Goal: Information Seeking & Learning: Find specific fact

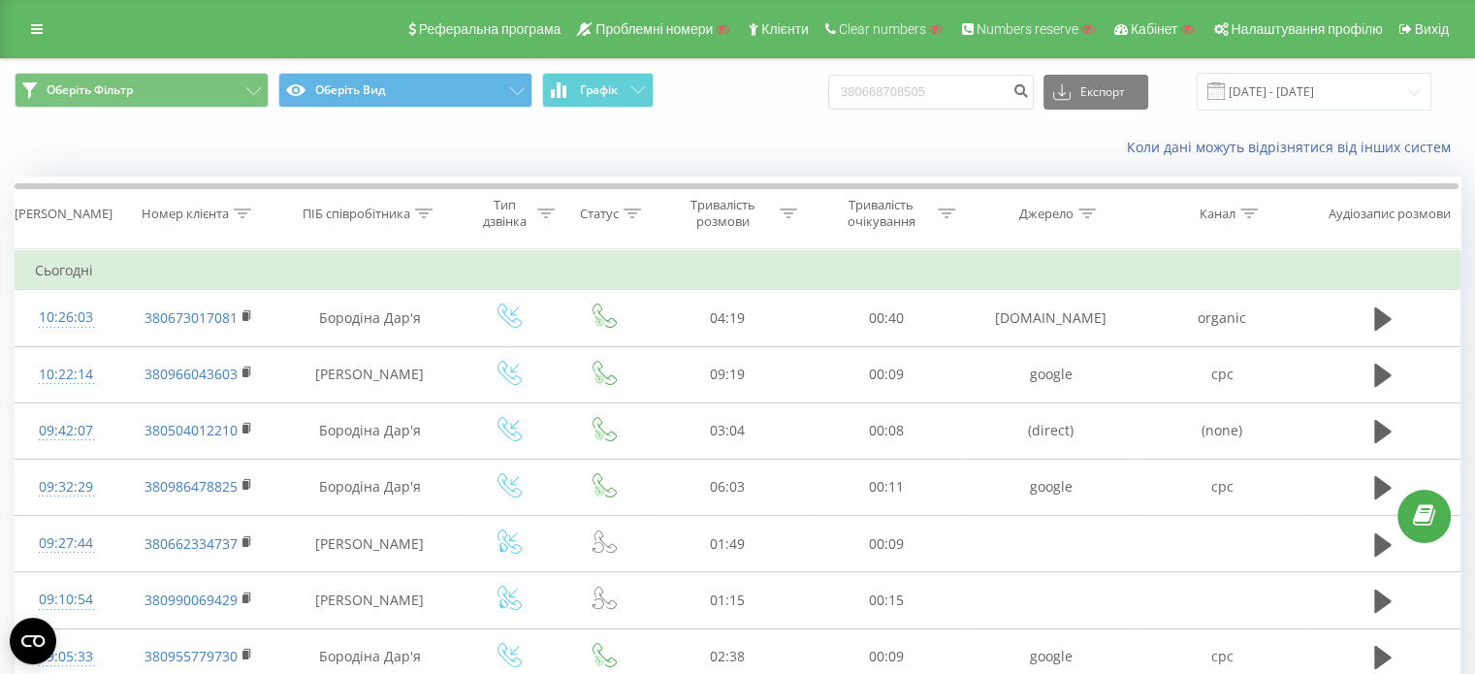
type input "380668708505"
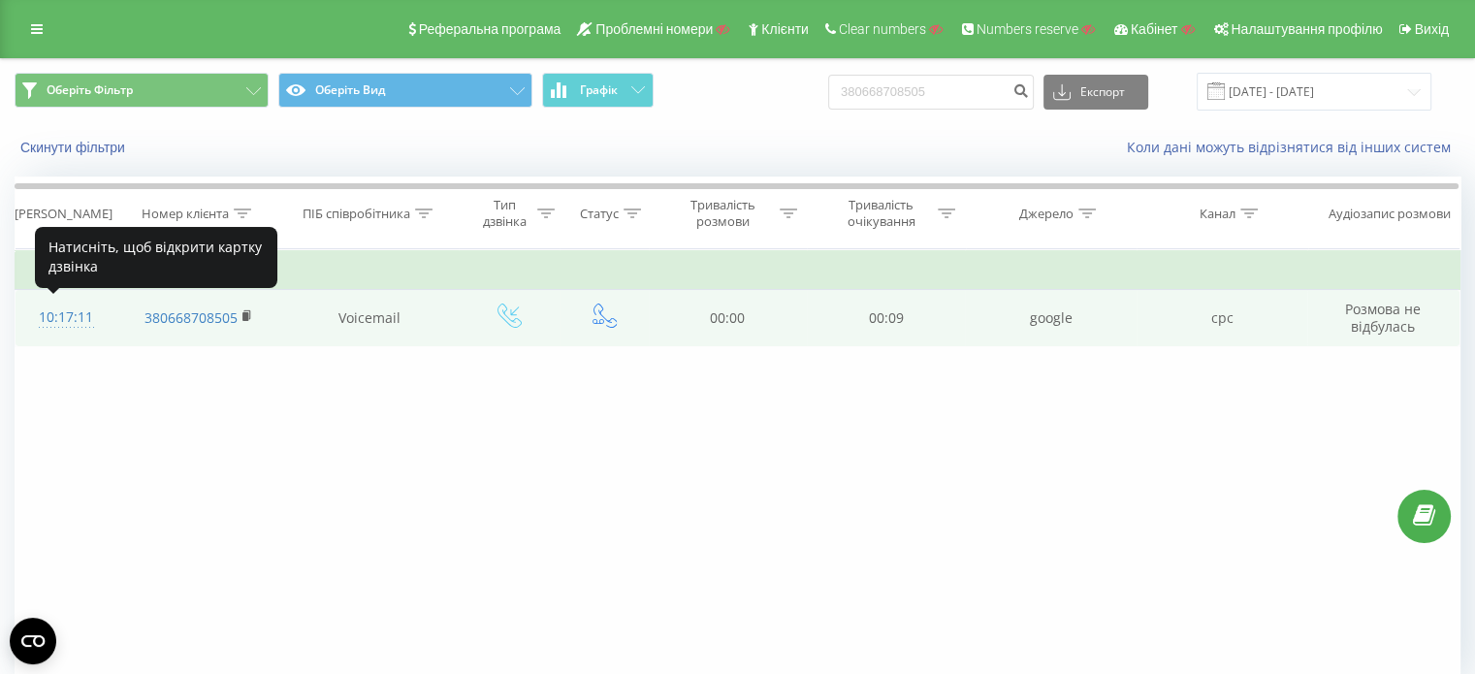
click at [62, 327] on div "10:17:11" at bounding box center [66, 318] width 62 height 38
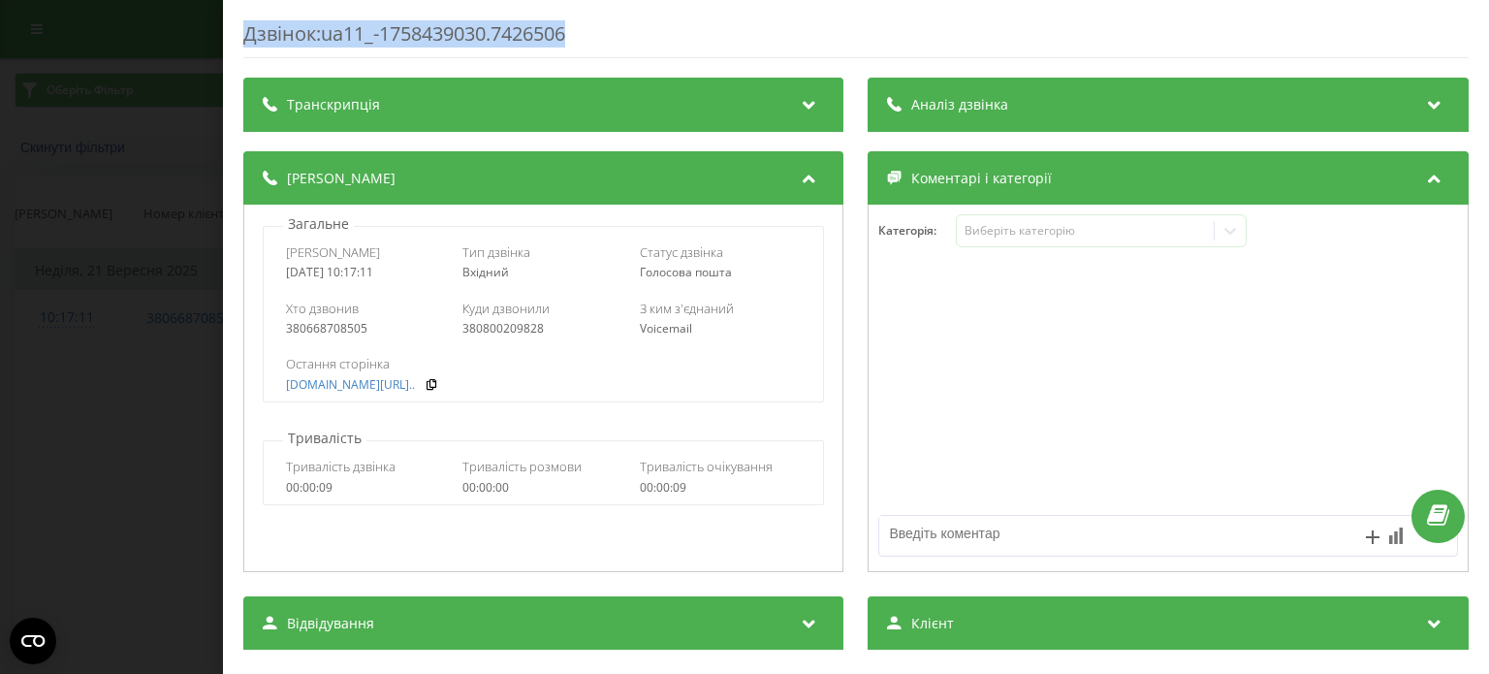
drag, startPoint x: 505, startPoint y: 35, endPoint x: 247, endPoint y: 22, distance: 258.2
click at [247, 22] on div "Дзвінок : ua11_-1758439030.7426506" at bounding box center [856, 39] width 1226 height 38
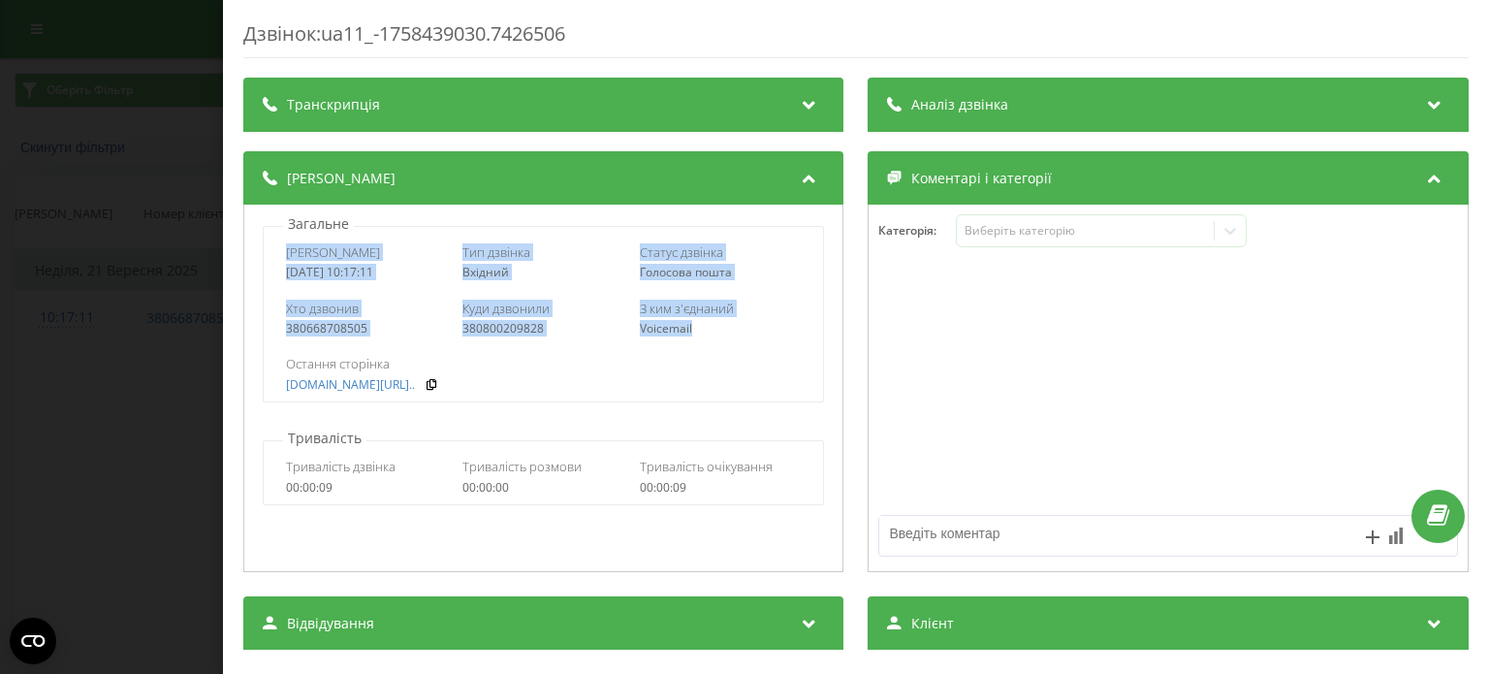
drag, startPoint x: 286, startPoint y: 246, endPoint x: 694, endPoint y: 327, distance: 416.0
click at [694, 327] on div "Дата дзвінка [DATE] 10:17:11 Тип дзвінка Вхідний Статус дзвінка Голосова пошта …" at bounding box center [543, 314] width 561 height 176
copy div "Дата дзвінка [DATE] 10:17:11 Тип дзвінка Вхідний Статус дзвінка Голосова пошта …"
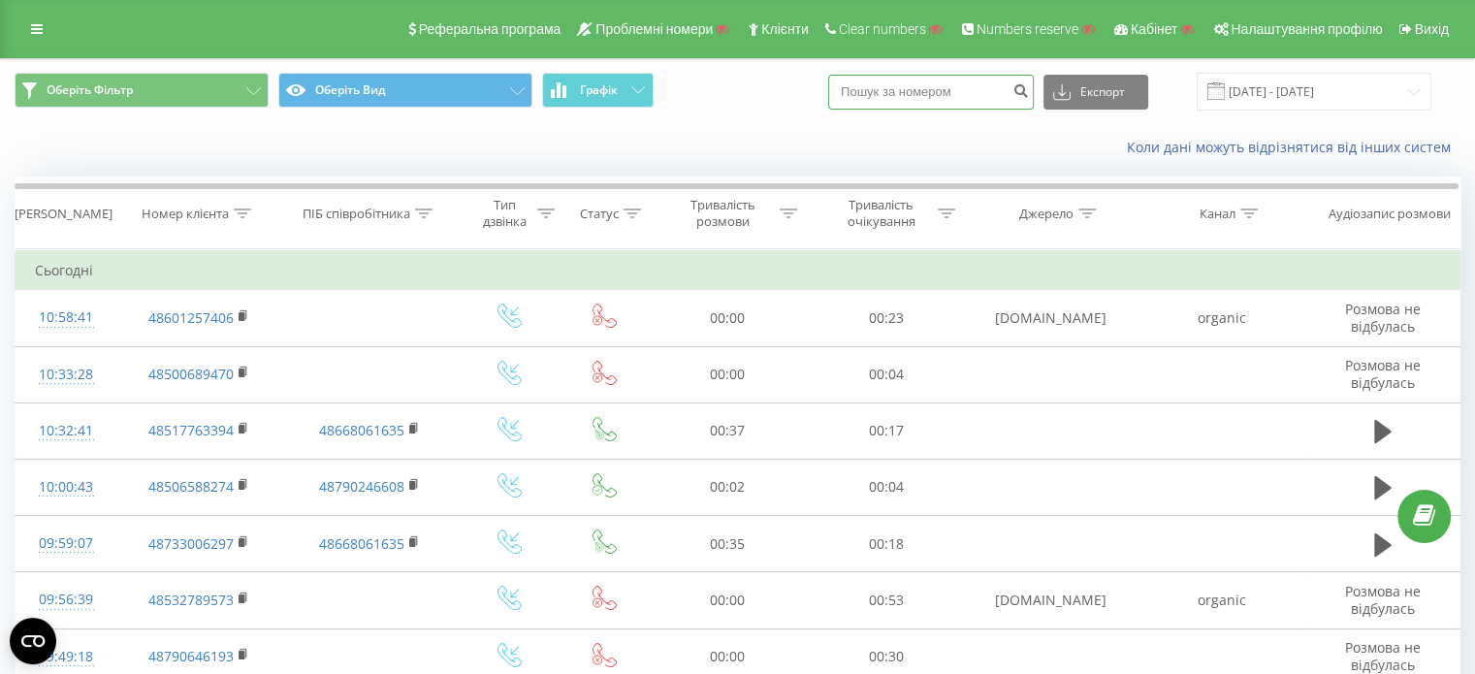
click at [912, 95] on input at bounding box center [931, 92] width 206 height 35
paste input "+48786145709"
click at [875, 91] on input "+48786145709" at bounding box center [931, 92] width 206 height 35
type input "48786145709"
click at [1029, 94] on icon "submit" at bounding box center [1020, 88] width 16 height 12
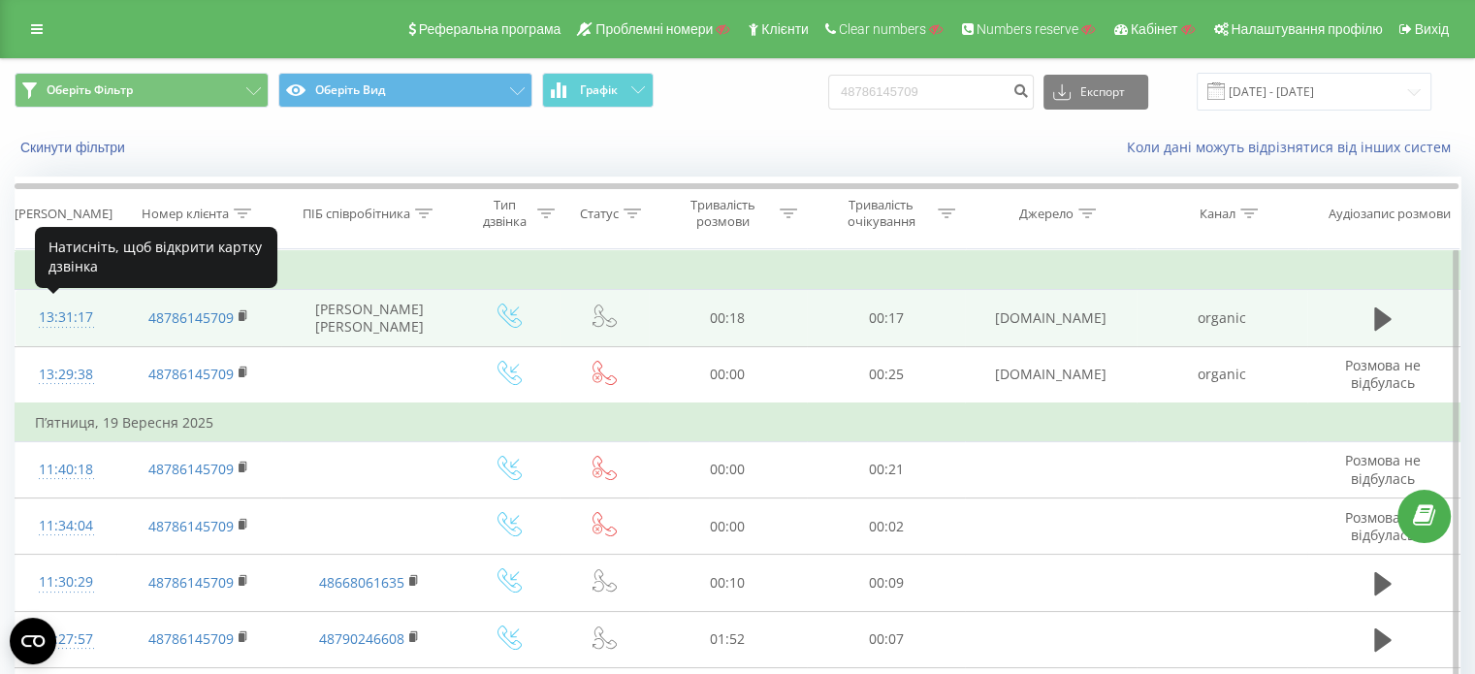
click at [81, 323] on div "13:31:17" at bounding box center [66, 318] width 62 height 38
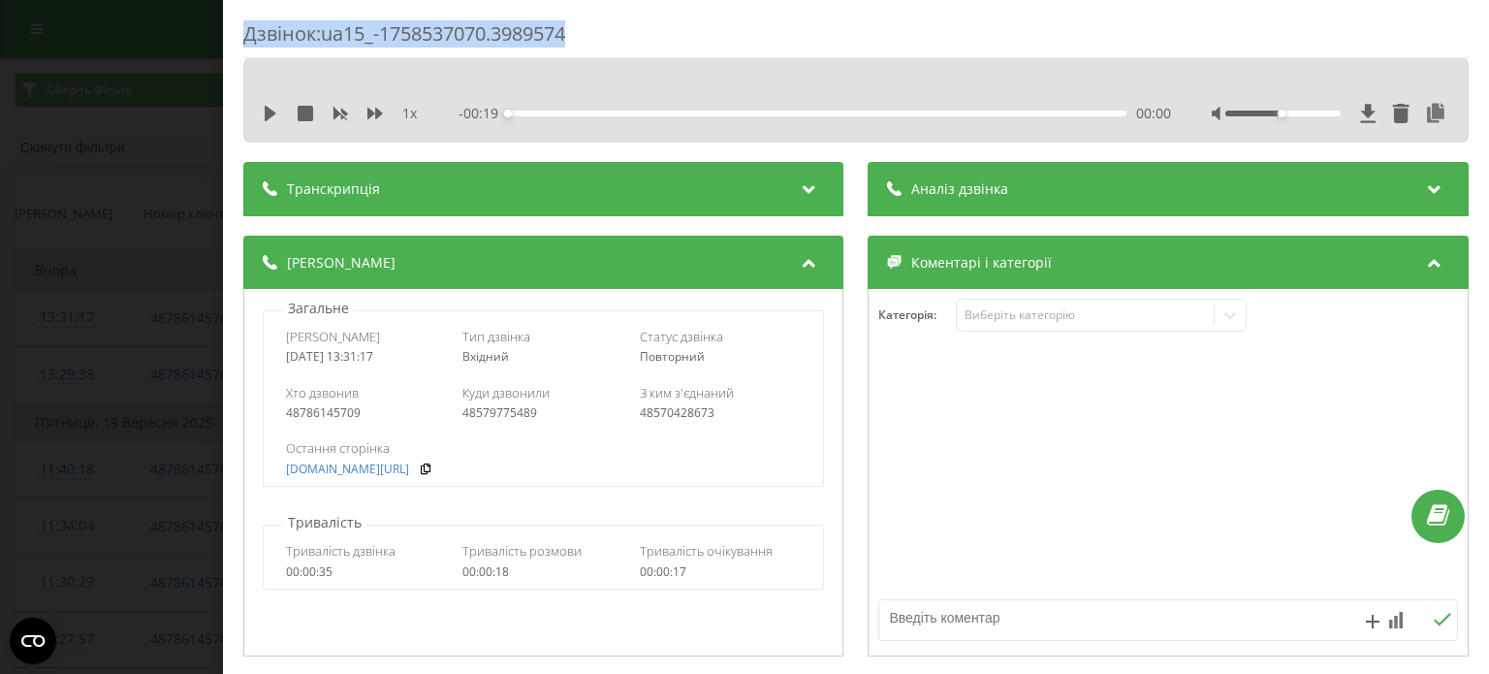
drag, startPoint x: 495, startPoint y: 11, endPoint x: 250, endPoint y: 10, distance: 245.3
click at [238, 22] on div "Дзвінок : ua15_-1758537070.3989574 1 x - 00:19 00:00 00:00 Транскрипція Для AI-…" at bounding box center [856, 337] width 1266 height 674
copy div "Дзвінок : ua15_-1758537070.3989574"
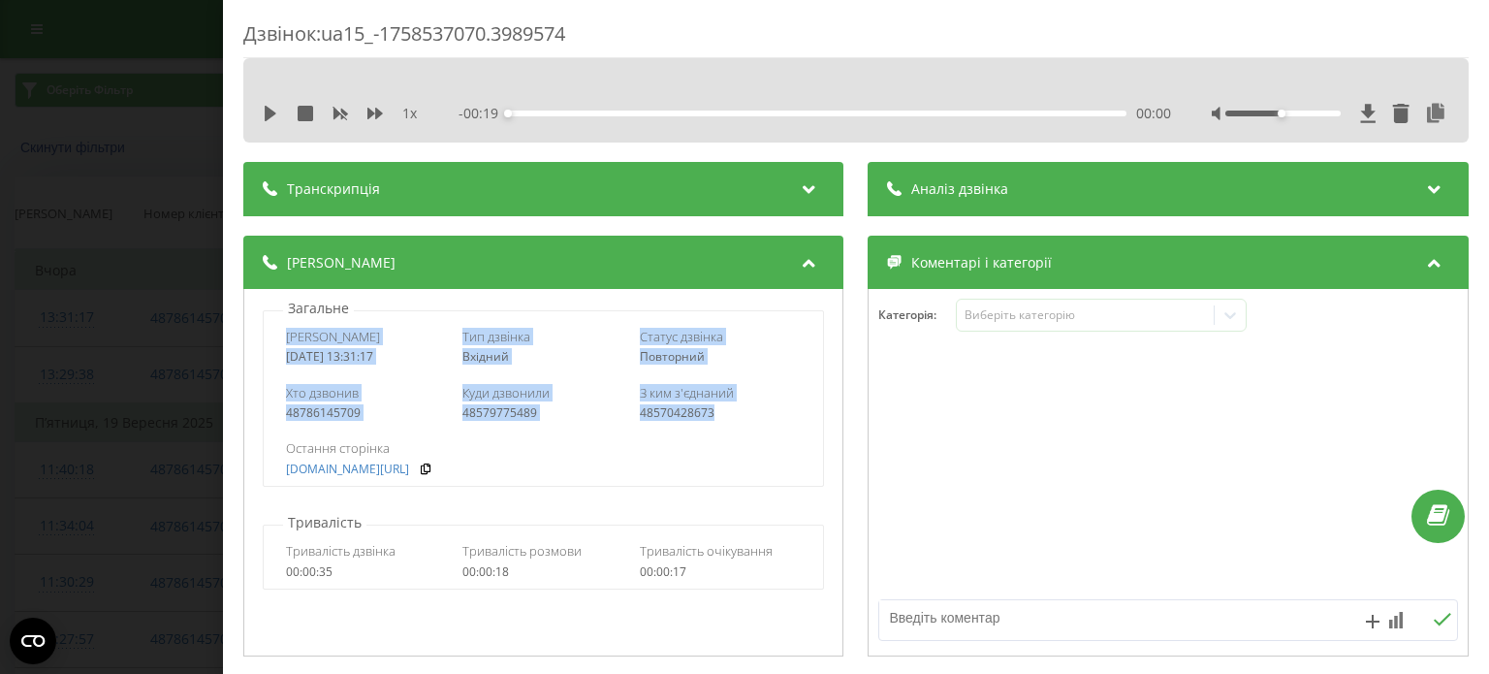
drag, startPoint x: 726, startPoint y: 414, endPoint x: 287, endPoint y: 296, distance: 454.9
click at [271, 326] on div "Дата дзвінка 2025-09-22 13:31:17 Тип дзвінка Вхідний Статус дзвінка Повторний Х…" at bounding box center [543, 398] width 561 height 176
copy div "Дата дзвінка 2025-09-22 13:31:17 Тип дзвінка Вхідний Статус дзвінка Повторний Х…"
drag, startPoint x: 140, startPoint y: 342, endPoint x: 51, endPoint y: 6, distance: 347.8
click at [142, 342] on div "Дзвінок : ua15_-1758537070.3989574 1 x - 00:19 00:00 00:00 Транскрипція Для AI-…" at bounding box center [744, 337] width 1489 height 674
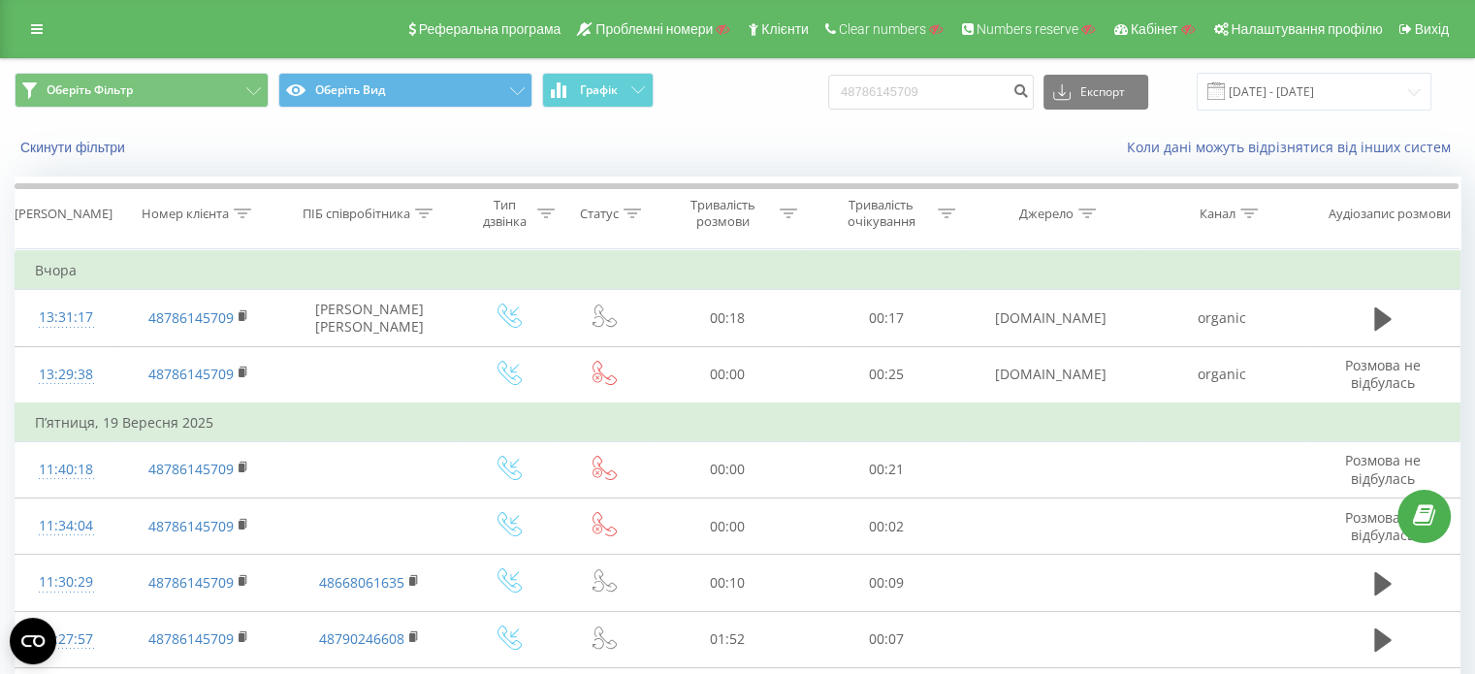
click at [44, 28] on link at bounding box center [36, 29] width 35 height 27
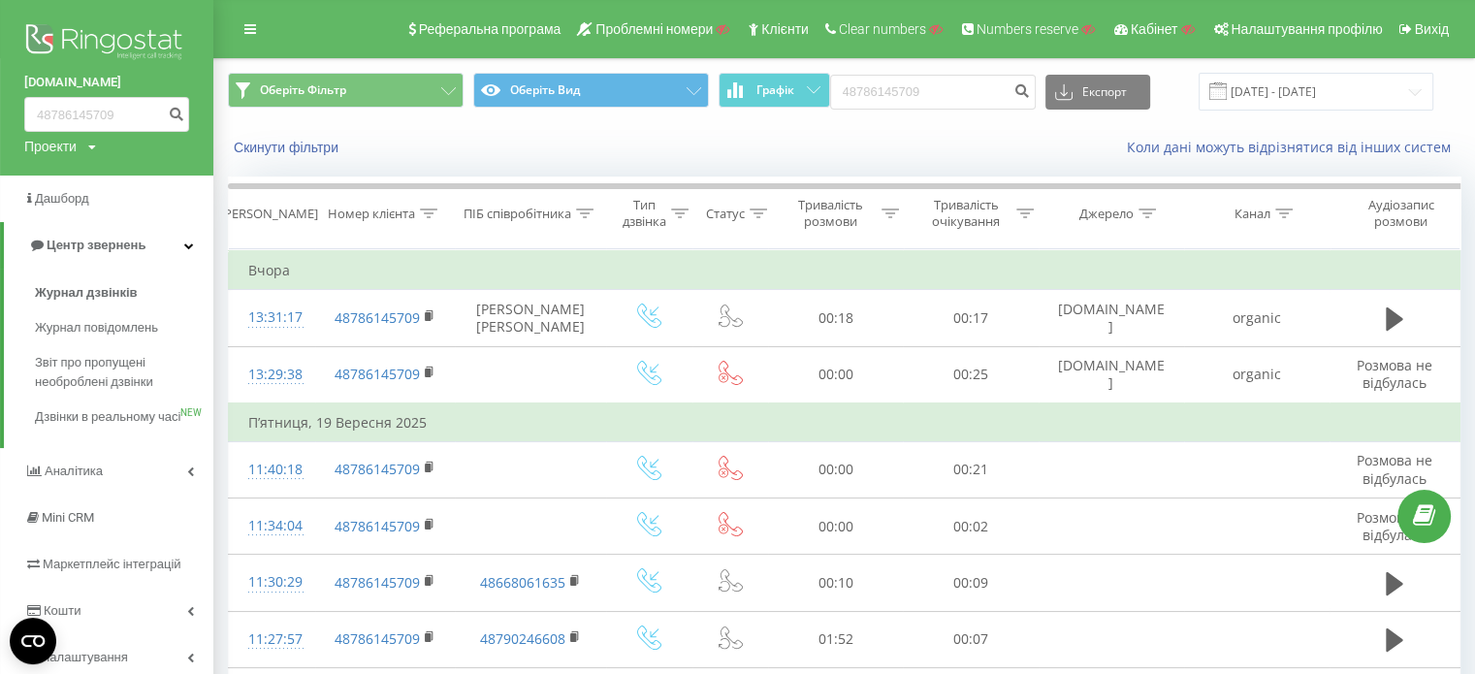
click at [111, 58] on img at bounding box center [106, 43] width 165 height 48
